Goal: Task Accomplishment & Management: Manage account settings

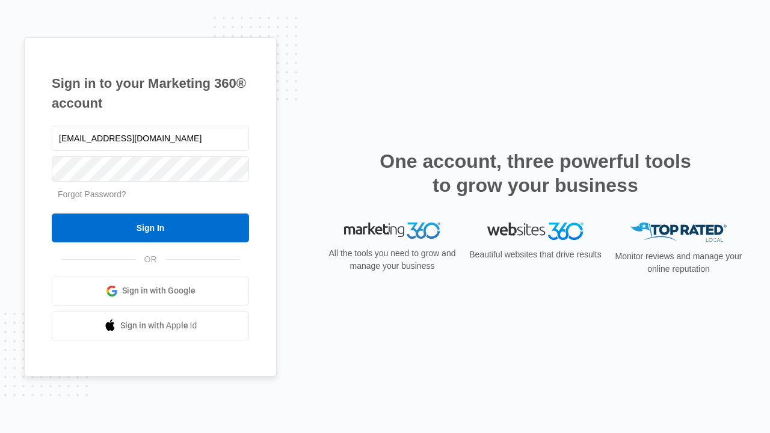
type input "[EMAIL_ADDRESS][DOMAIN_NAME]"
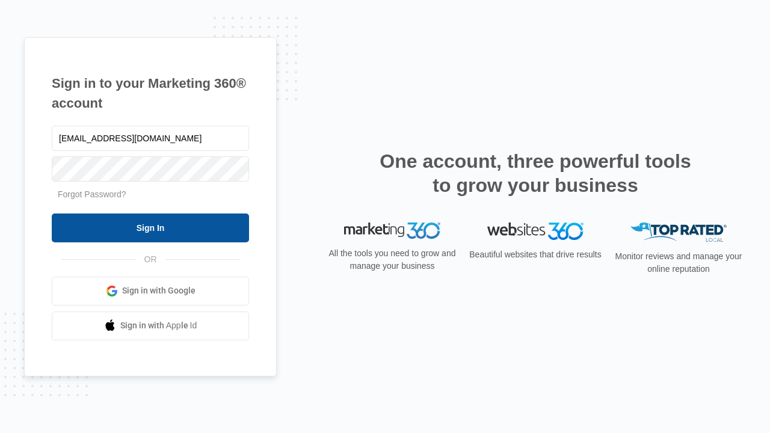
click at [150, 227] on input "Sign In" at bounding box center [150, 228] width 197 height 29
